Goal: Communication & Community: Answer question/provide support

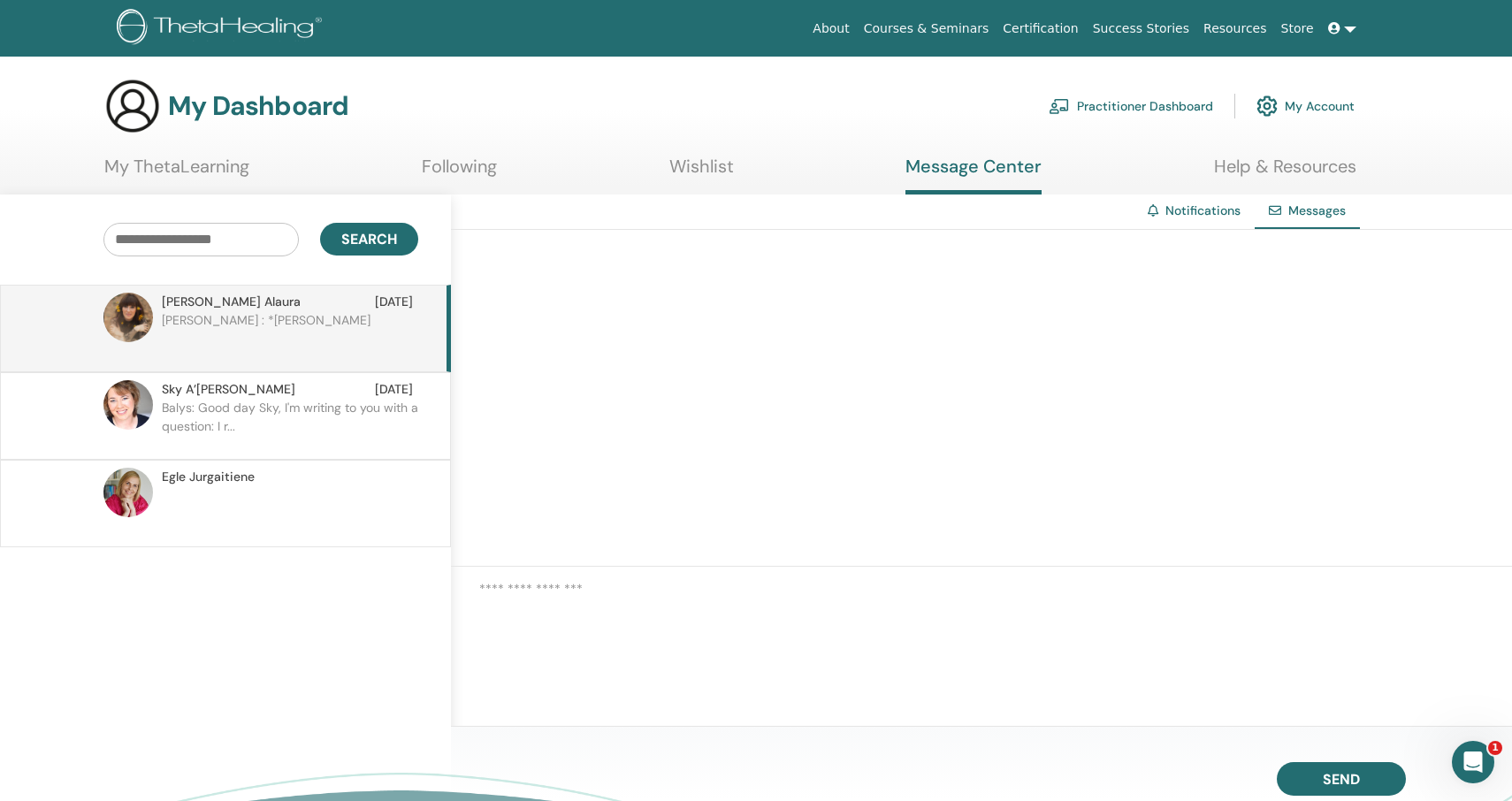
click at [330, 330] on p "Erika : *Balys" at bounding box center [290, 338] width 256 height 53
click at [593, 620] on textarea at bounding box center [996, 606] width 1033 height 55
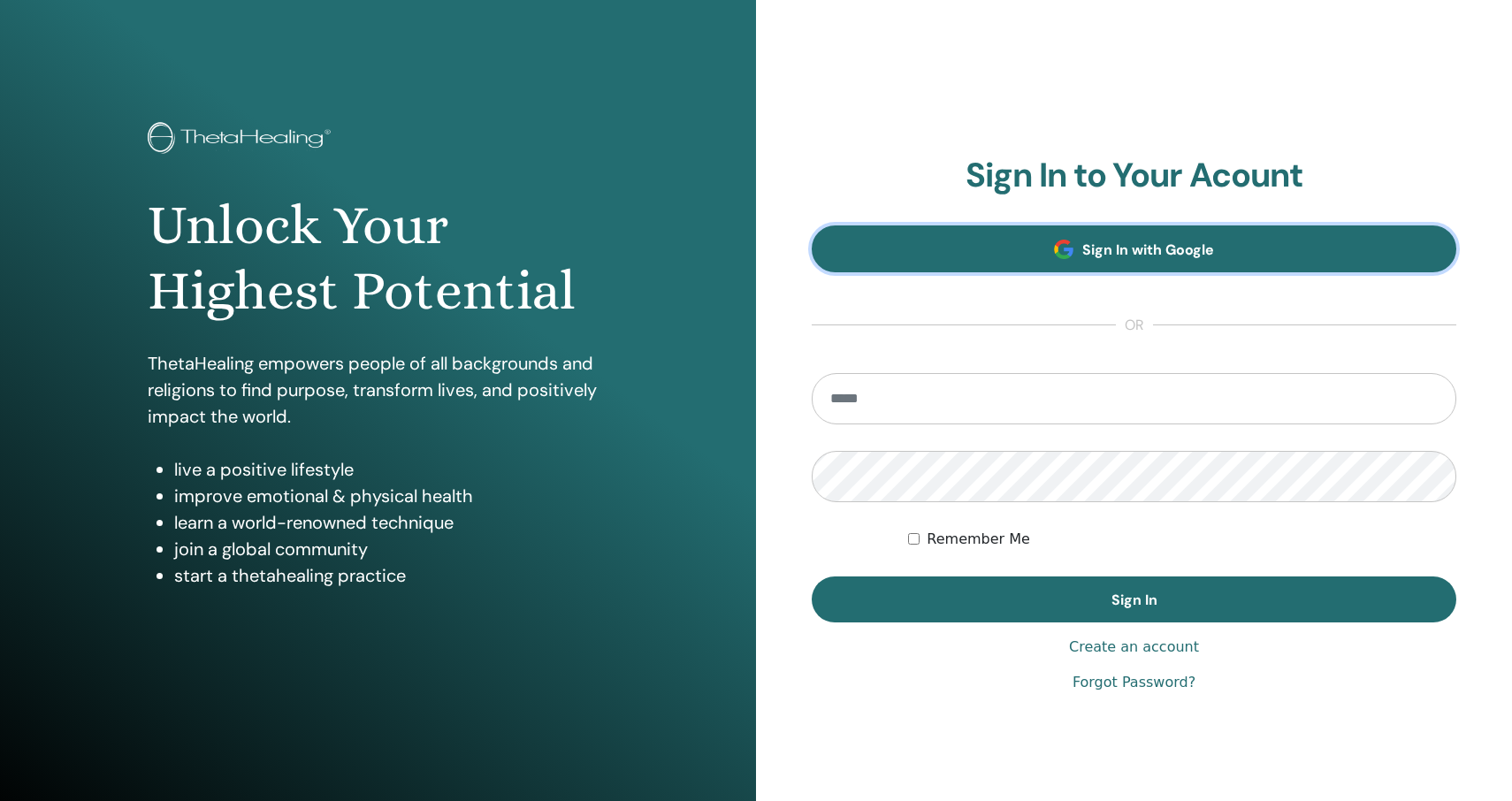
click at [1009, 253] on link "Sign In with Google" at bounding box center [1133, 249] width 645 height 47
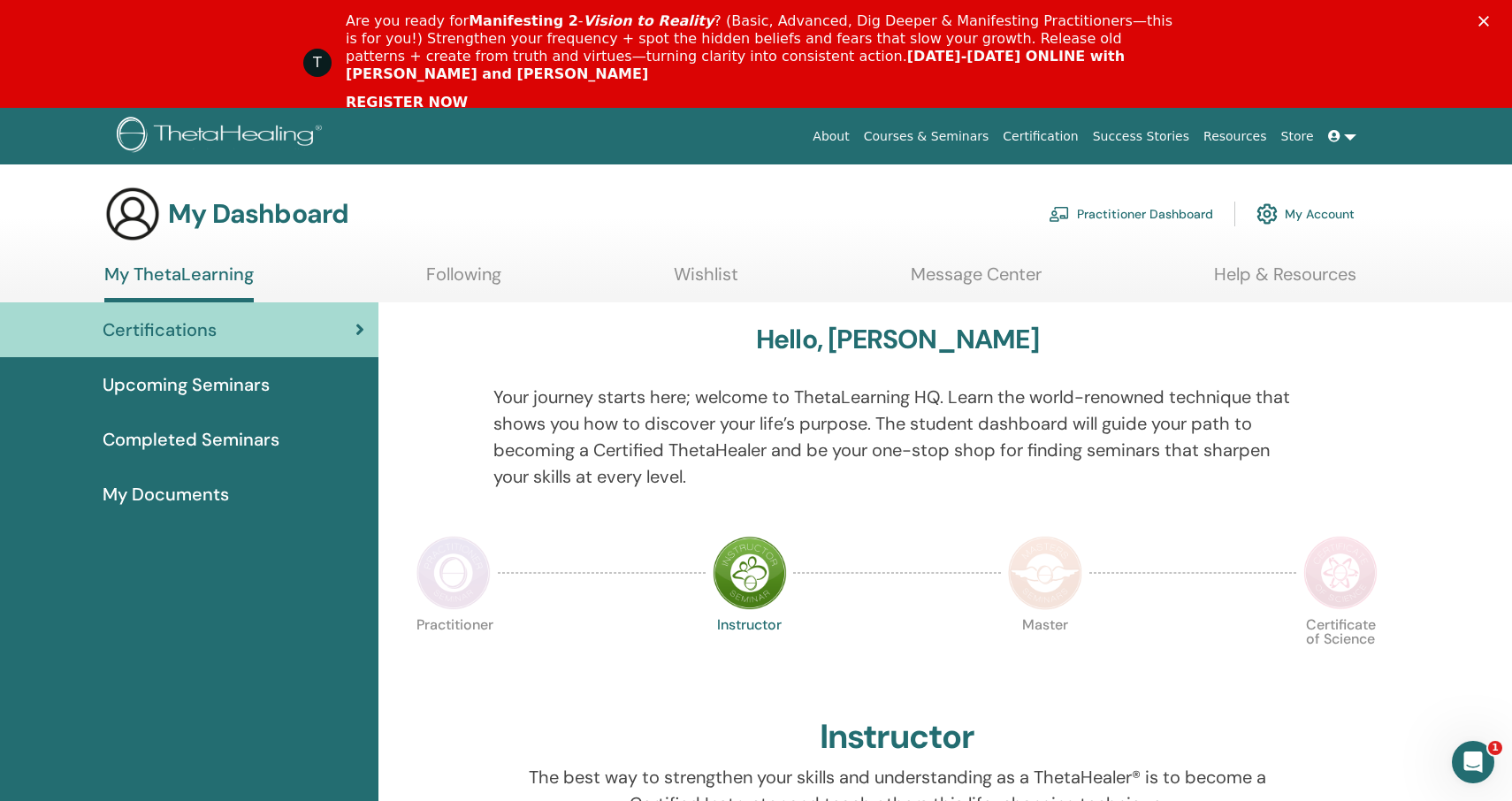
click at [969, 185] on div "My Dashboard Practitioner Dashboard My Account" at bounding box center [729, 213] width 1250 height 56
click at [985, 279] on link "Message Center" at bounding box center [976, 281] width 131 height 35
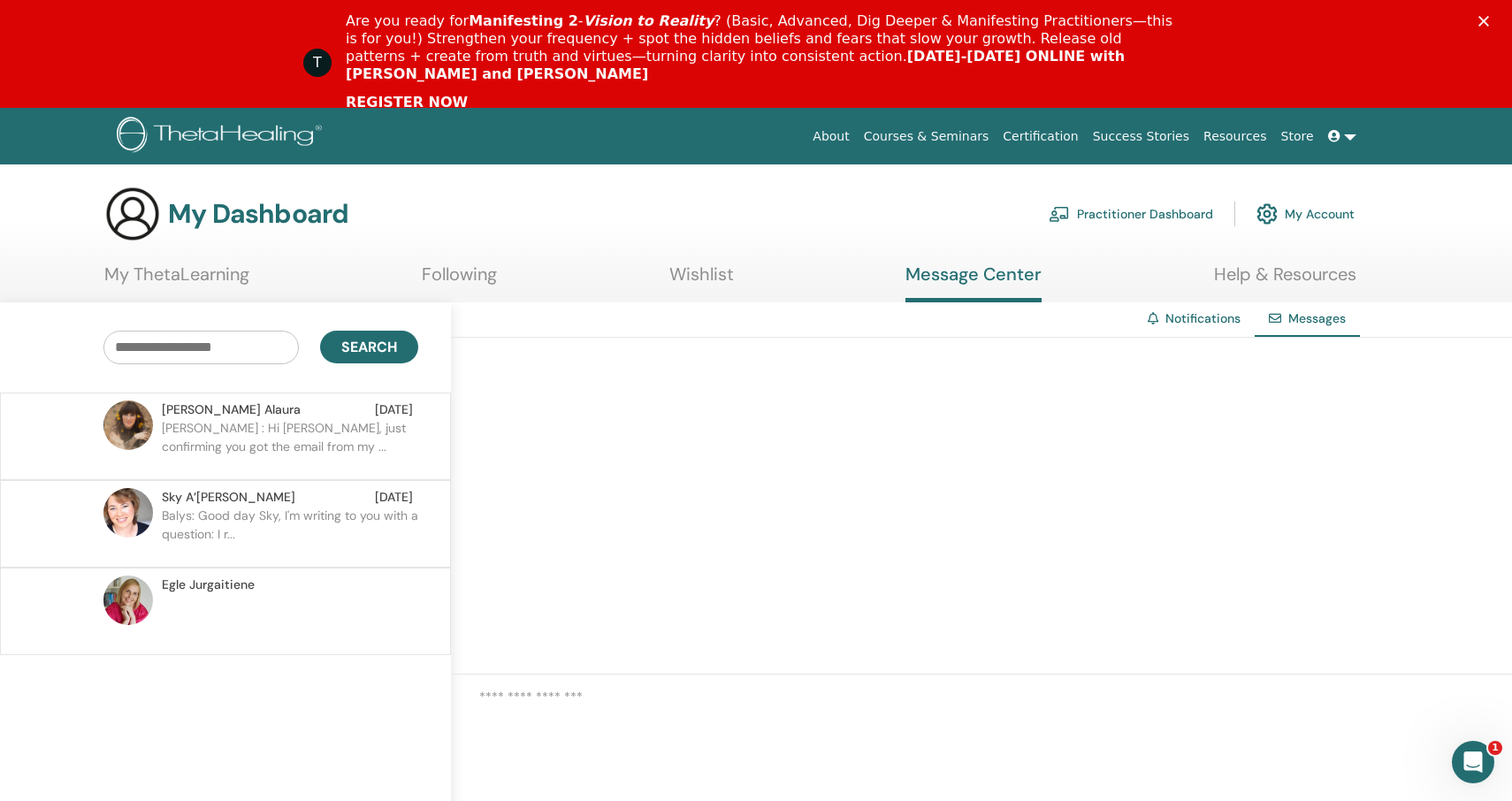
click at [287, 413] on div "Erika Alaura Sep 23" at bounding box center [287, 410] width 251 height 19
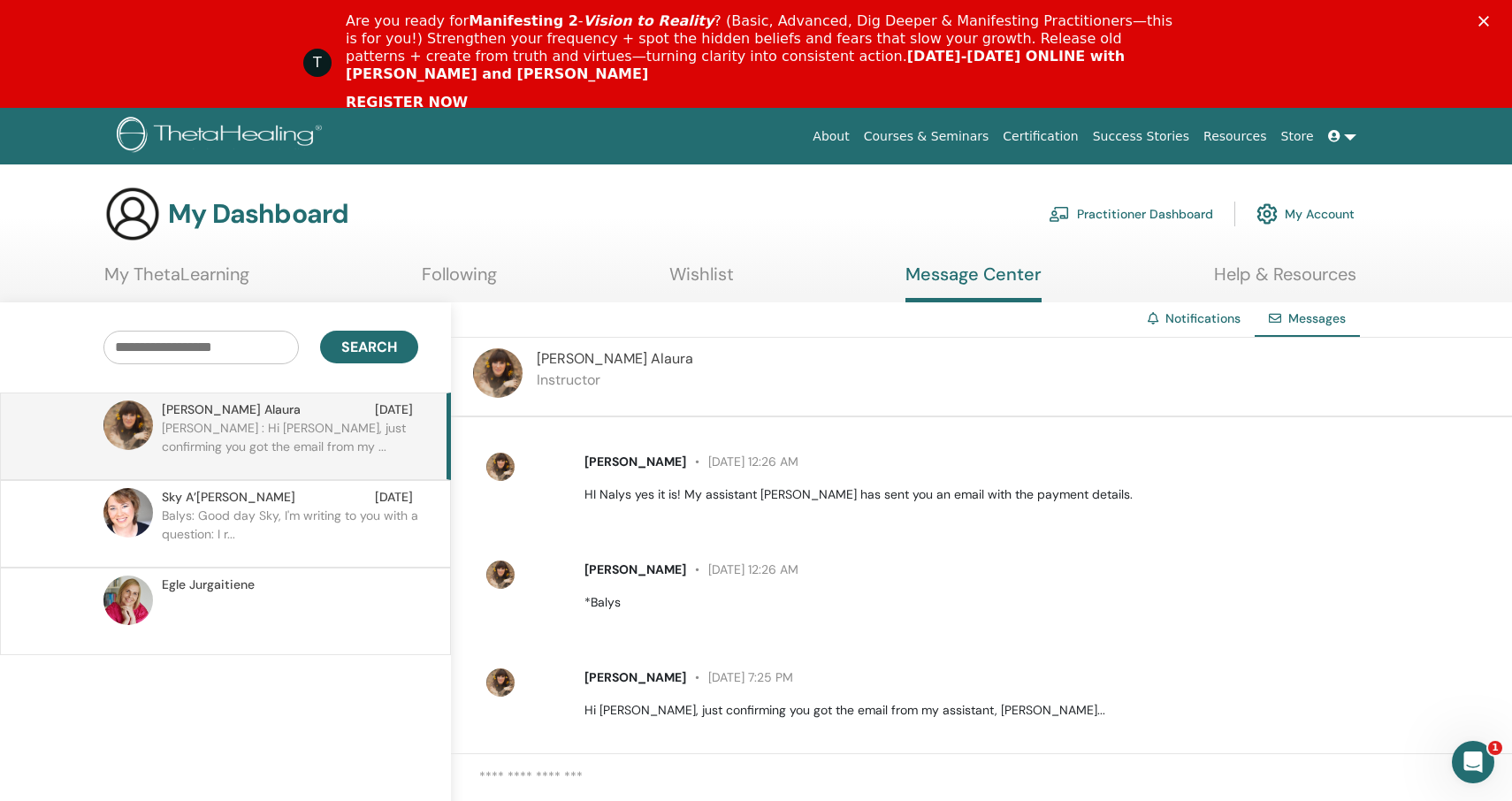
scroll to position [147, 0]
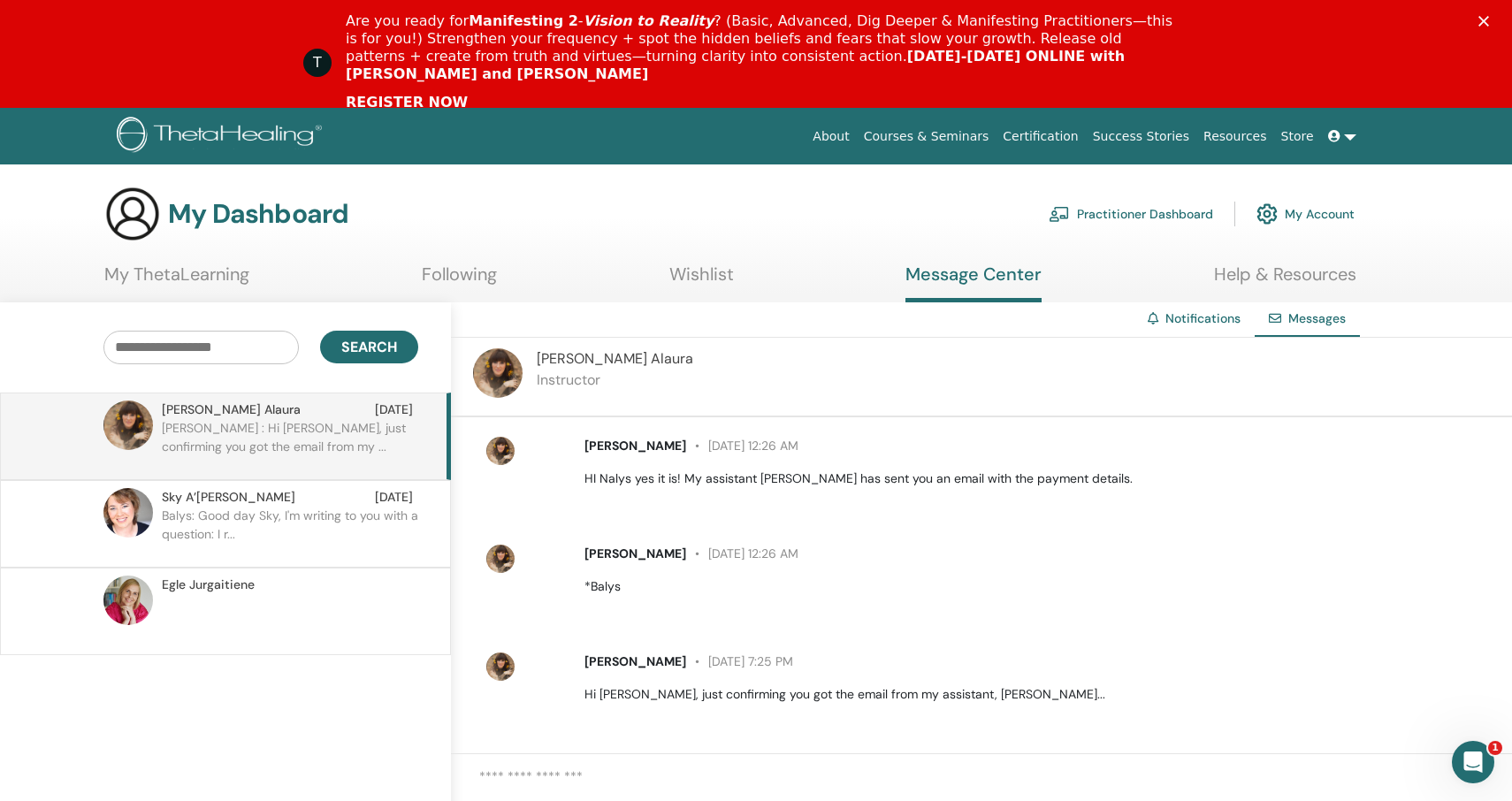
click at [660, 759] on div at bounding box center [981, 794] width 1061 height 80
click at [599, 766] on textarea at bounding box center [996, 794] width 1033 height 55
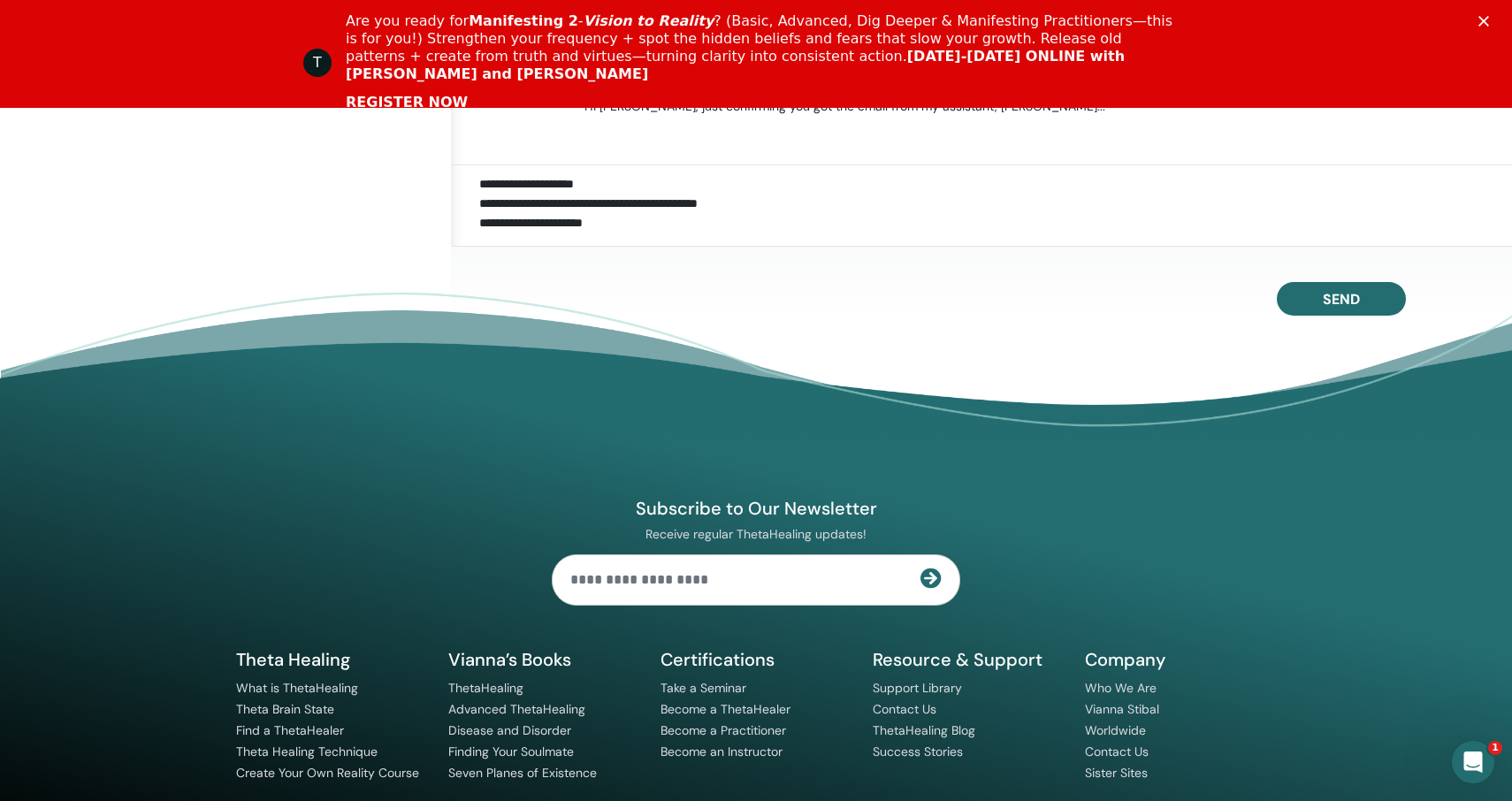
scroll to position [669, 0]
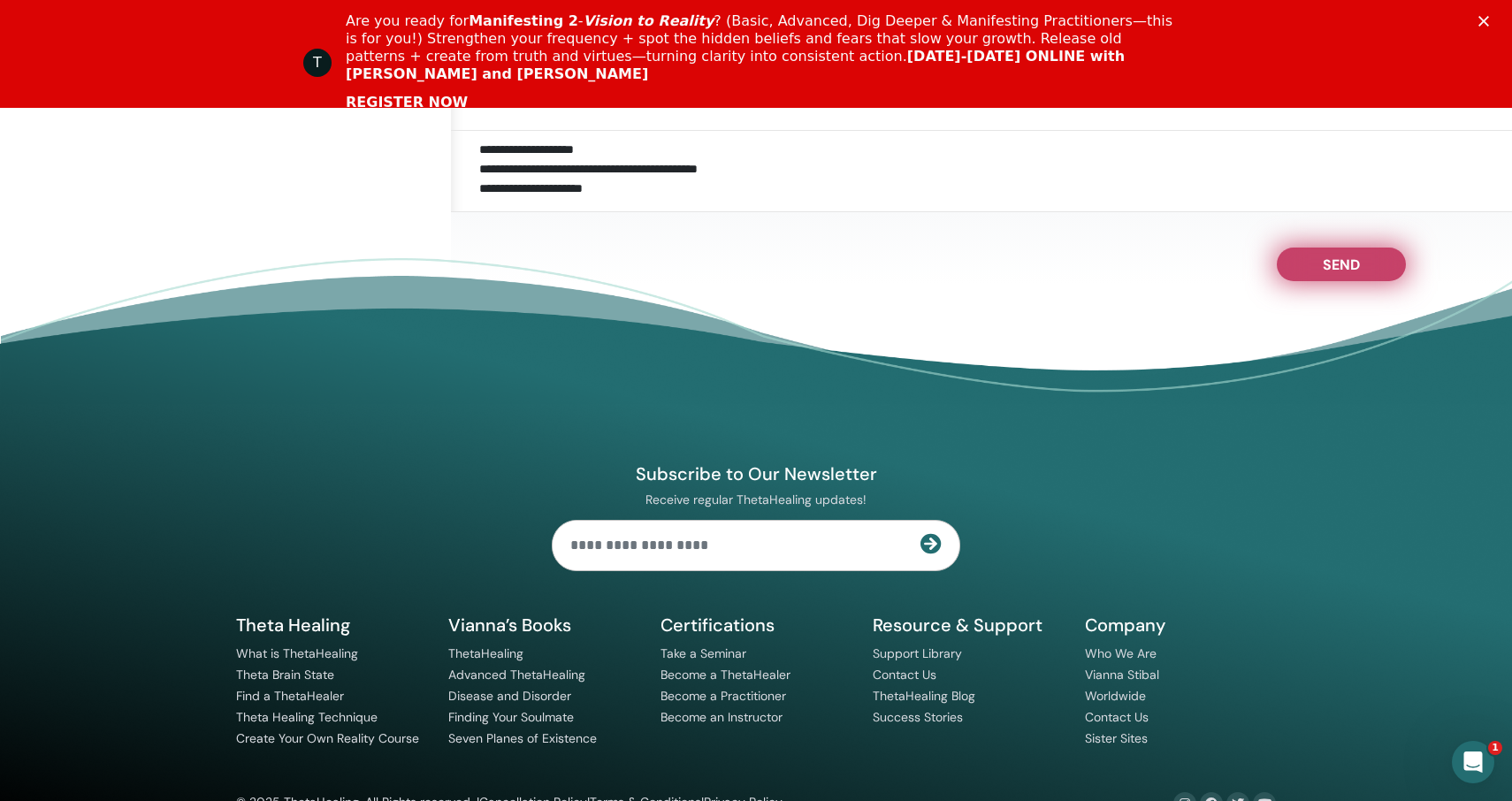
type textarea "**********"
click at [1354, 268] on span "Send" at bounding box center [1341, 261] width 37 height 12
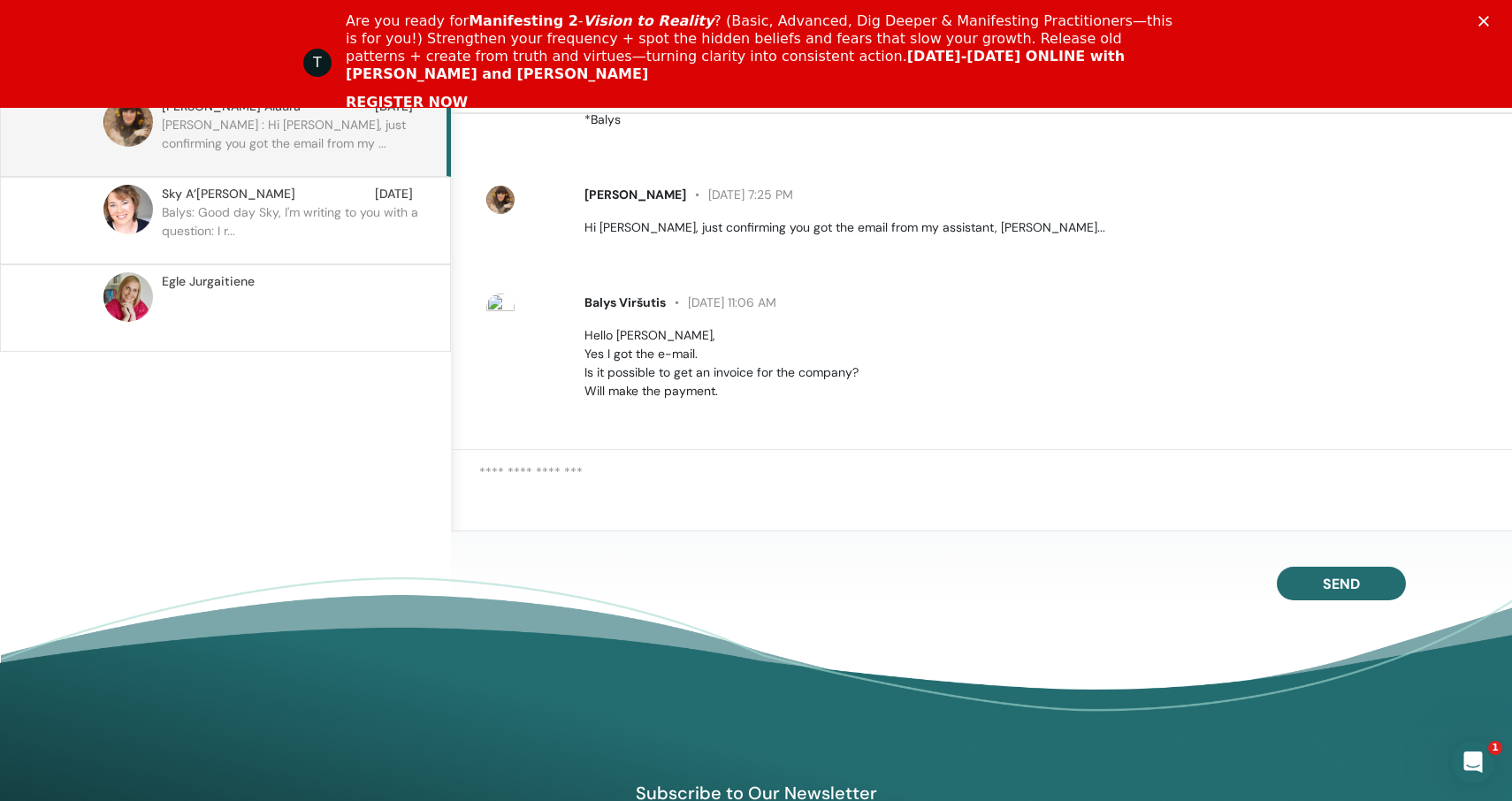
scroll to position [0, 0]
